Goal: Use online tool/utility: Utilize a website feature to perform a specific function

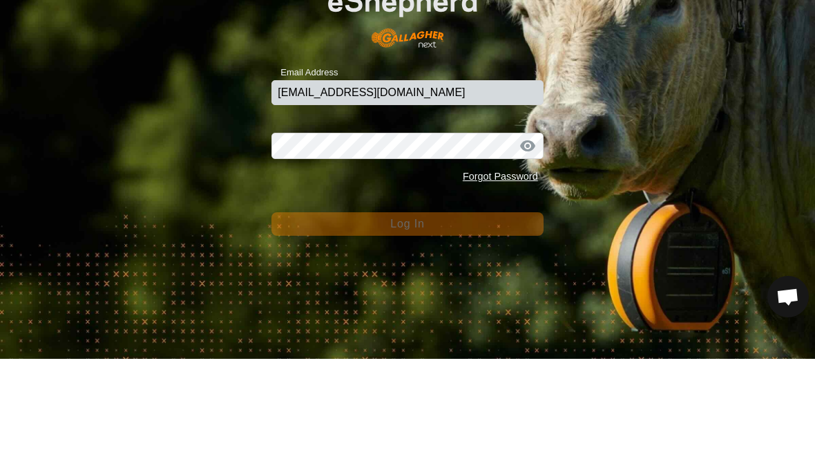
type input "[EMAIL_ADDRESS][DOMAIN_NAME]"
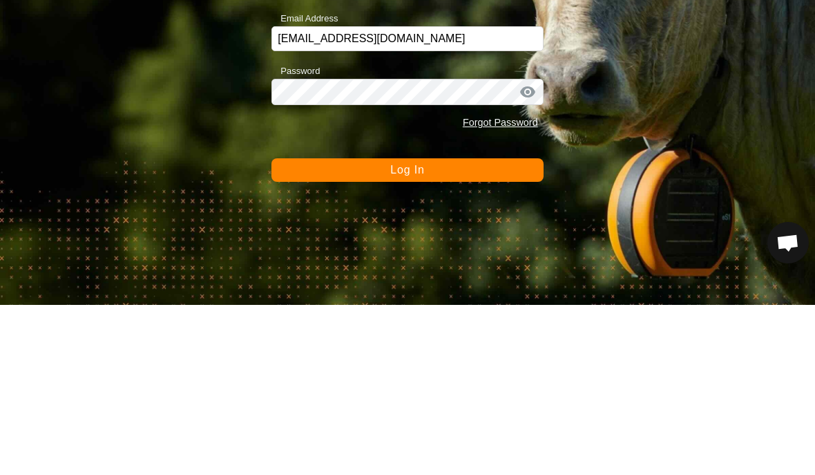
click at [486, 328] on button "Log In" at bounding box center [406, 339] width 271 height 23
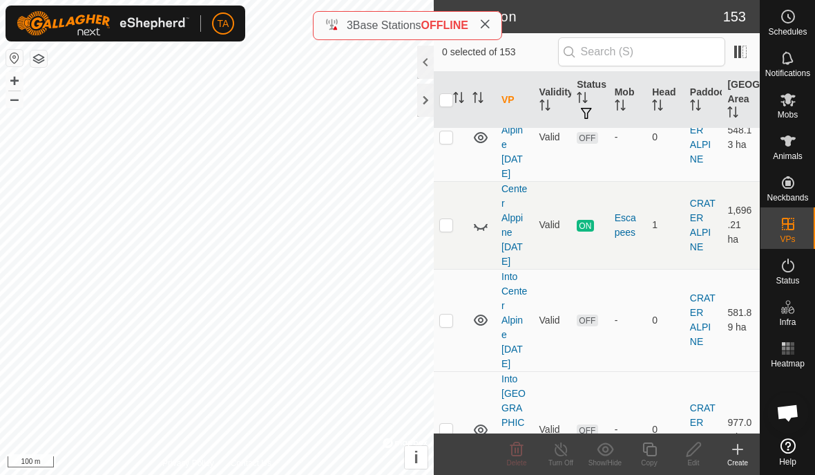
scroll to position [3260, 0]
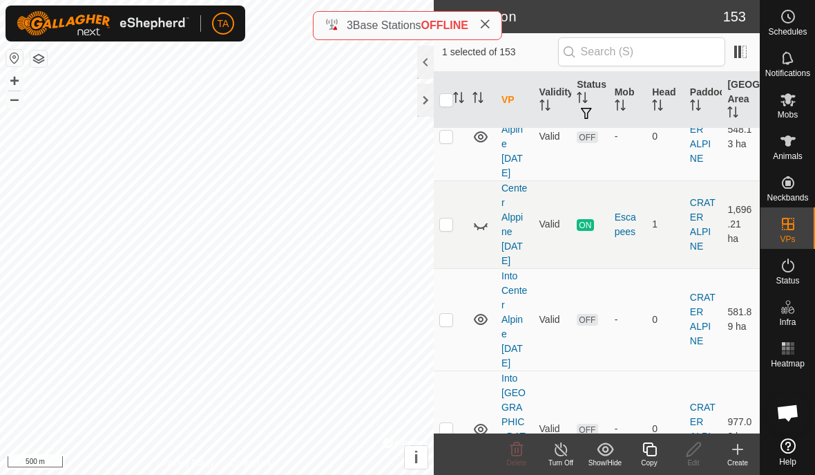
checkbox input "false"
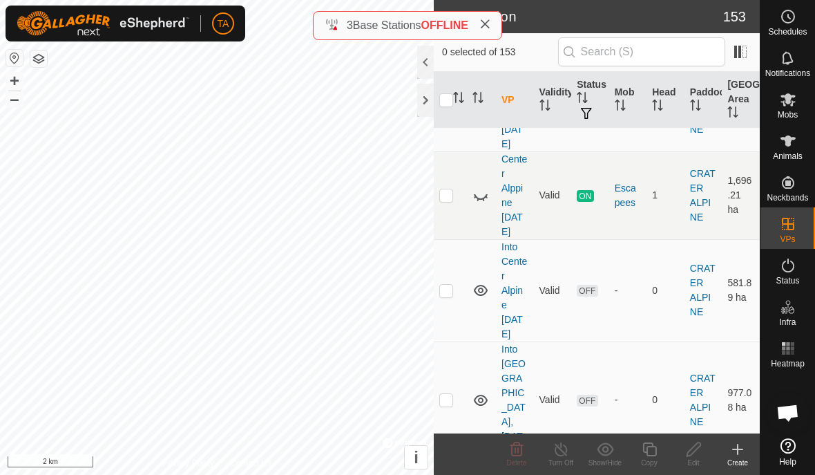
scroll to position [3290, 0]
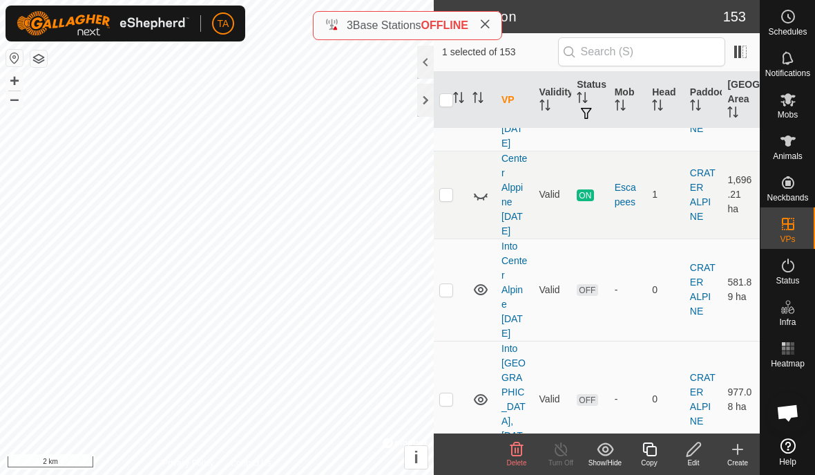
click at [603, 434] on div "Show/Hide" at bounding box center [605, 453] width 44 height 41
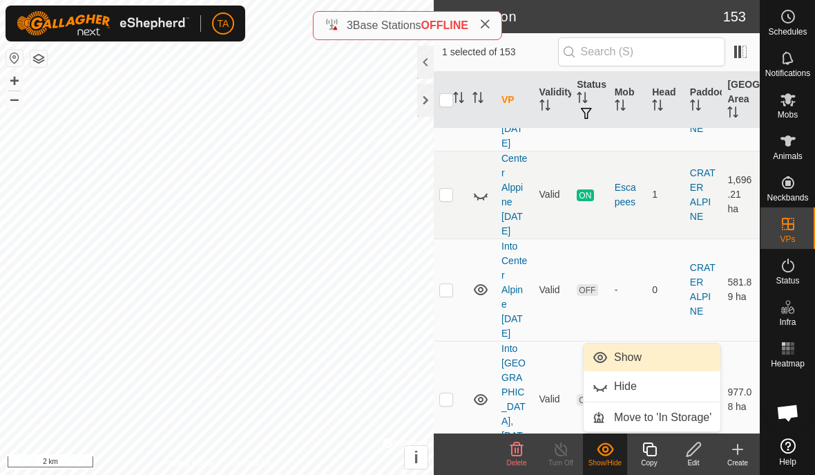
click at [629, 356] on span "Show" at bounding box center [628, 357] width 28 height 17
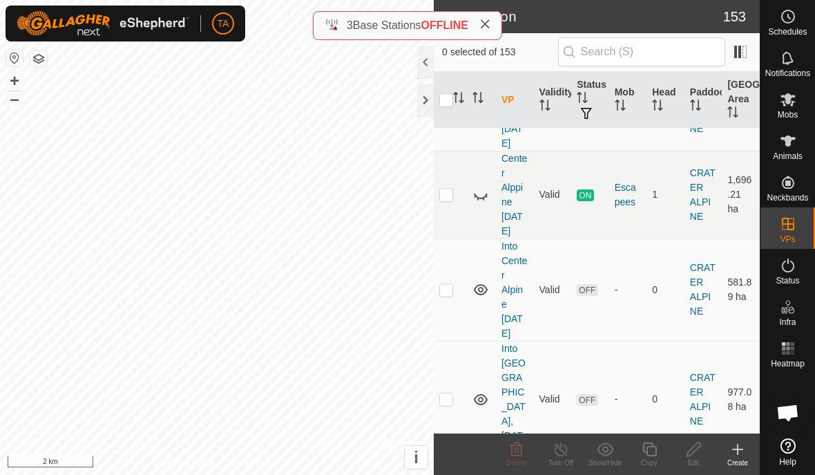
checkbox input "false"
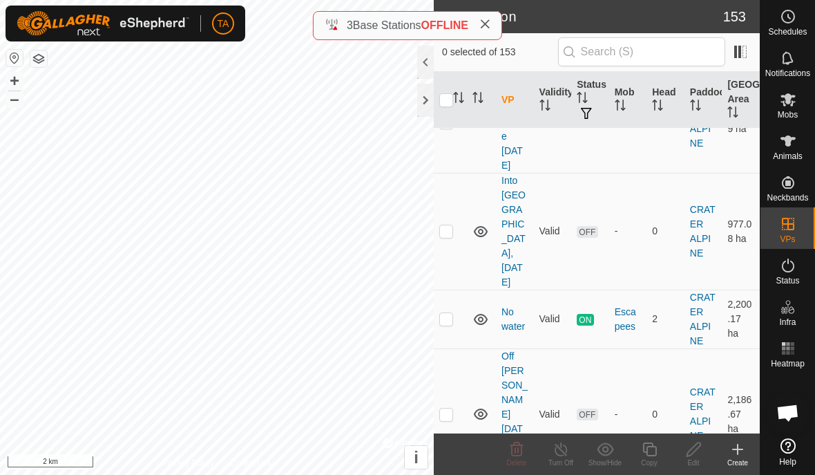
scroll to position [3444, 0]
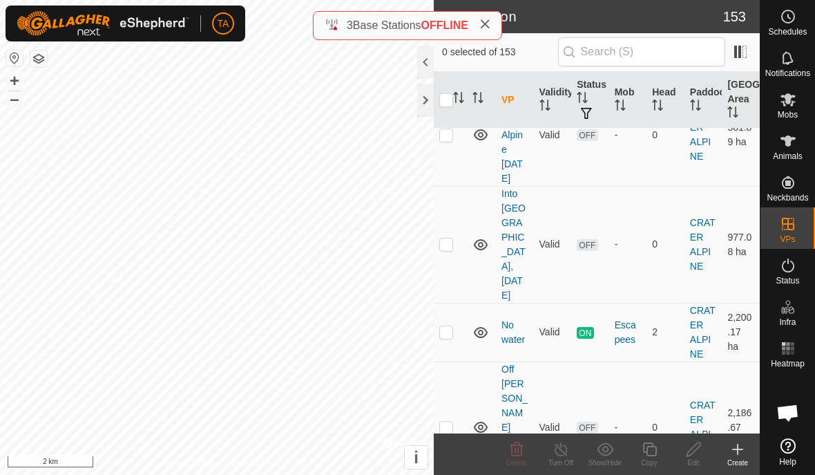
checkbox input "true"
click at [783, 146] on icon at bounding box center [788, 141] width 17 height 17
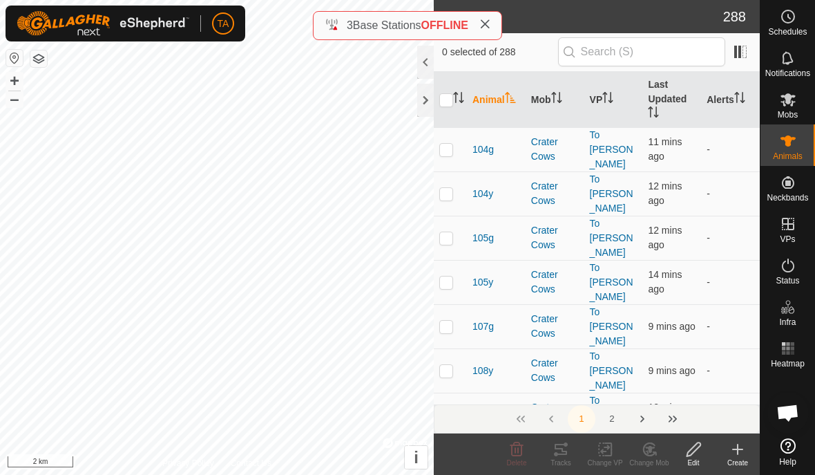
click at [423, 102] on div at bounding box center [425, 100] width 17 height 33
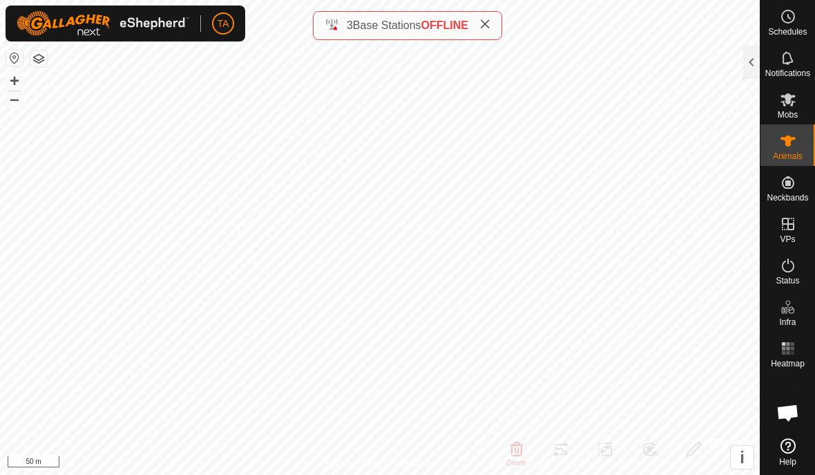
click at [754, 62] on div at bounding box center [751, 62] width 17 height 33
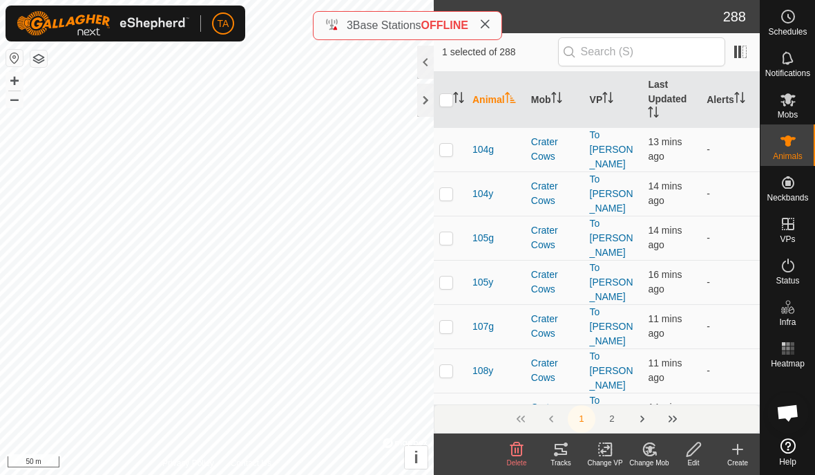
click at [564, 443] on icon at bounding box center [561, 448] width 12 height 11
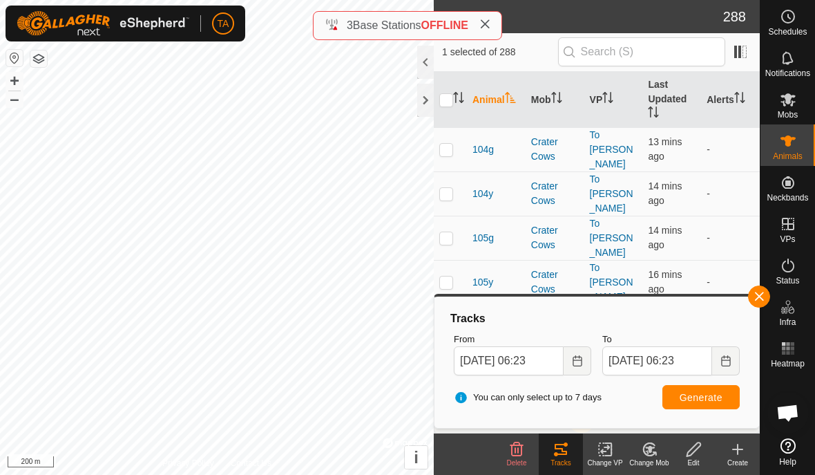
checkbox input "true"
checkbox input "false"
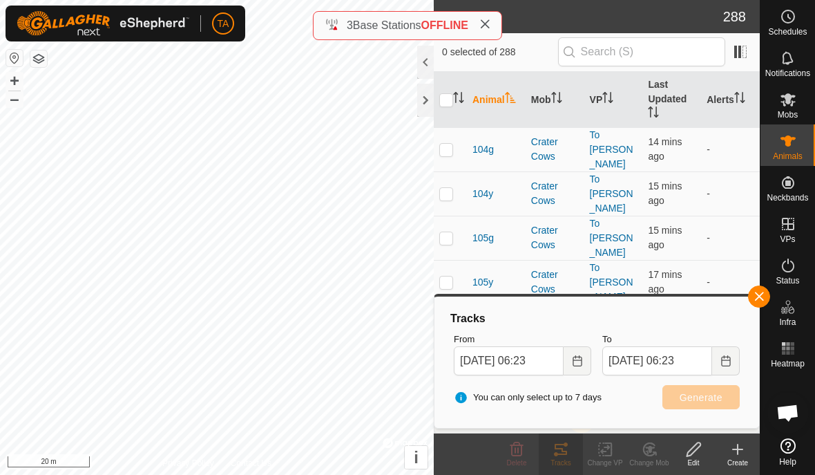
checkbox input "true"
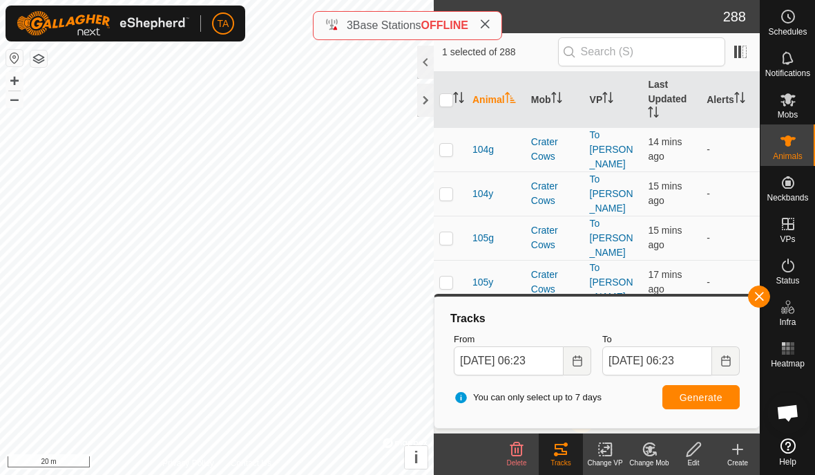
click at [714, 405] on button "Generate" at bounding box center [700, 397] width 77 height 24
